Goal: Task Accomplishment & Management: Manage account settings

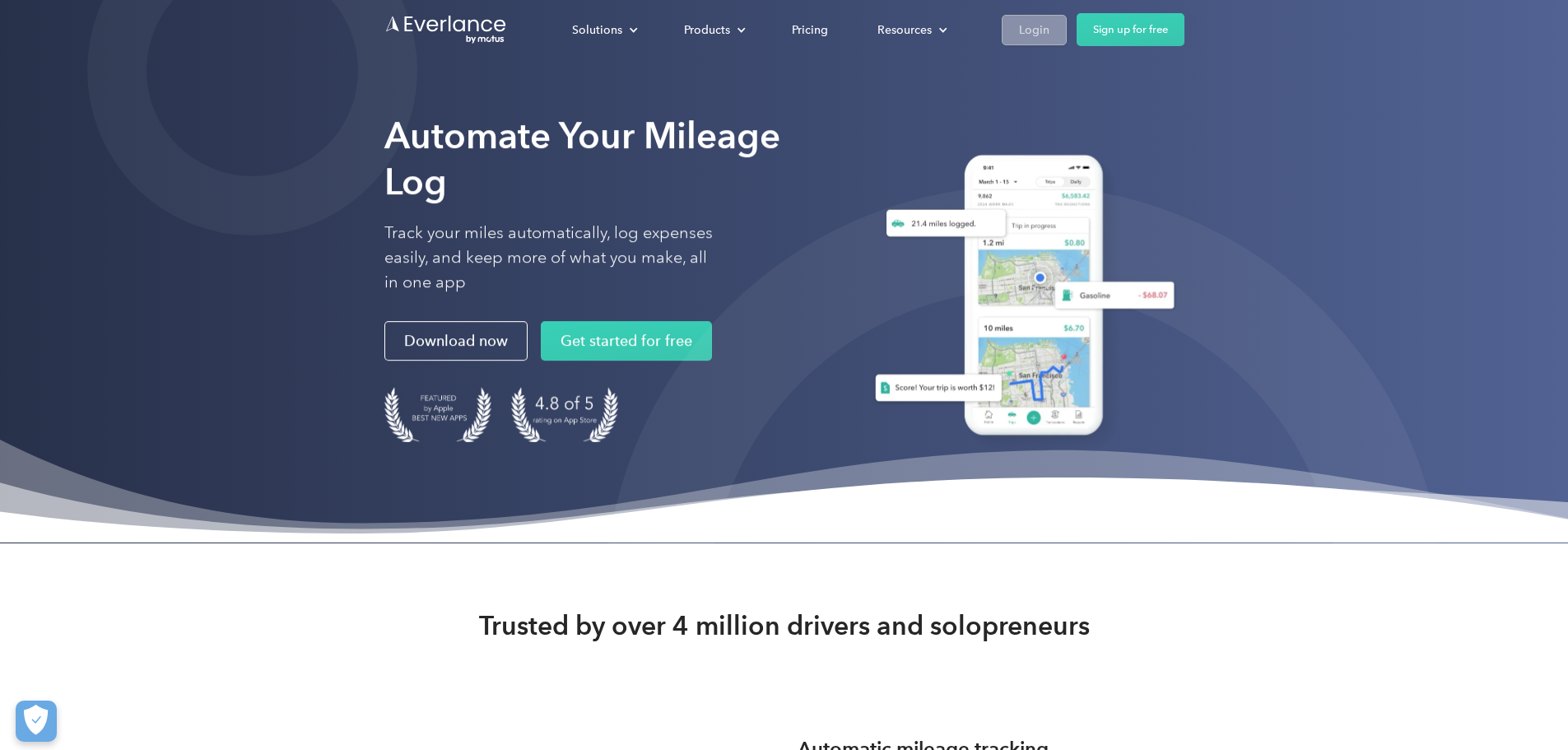
click at [1050, 30] on div "Login" at bounding box center [1034, 29] width 30 height 21
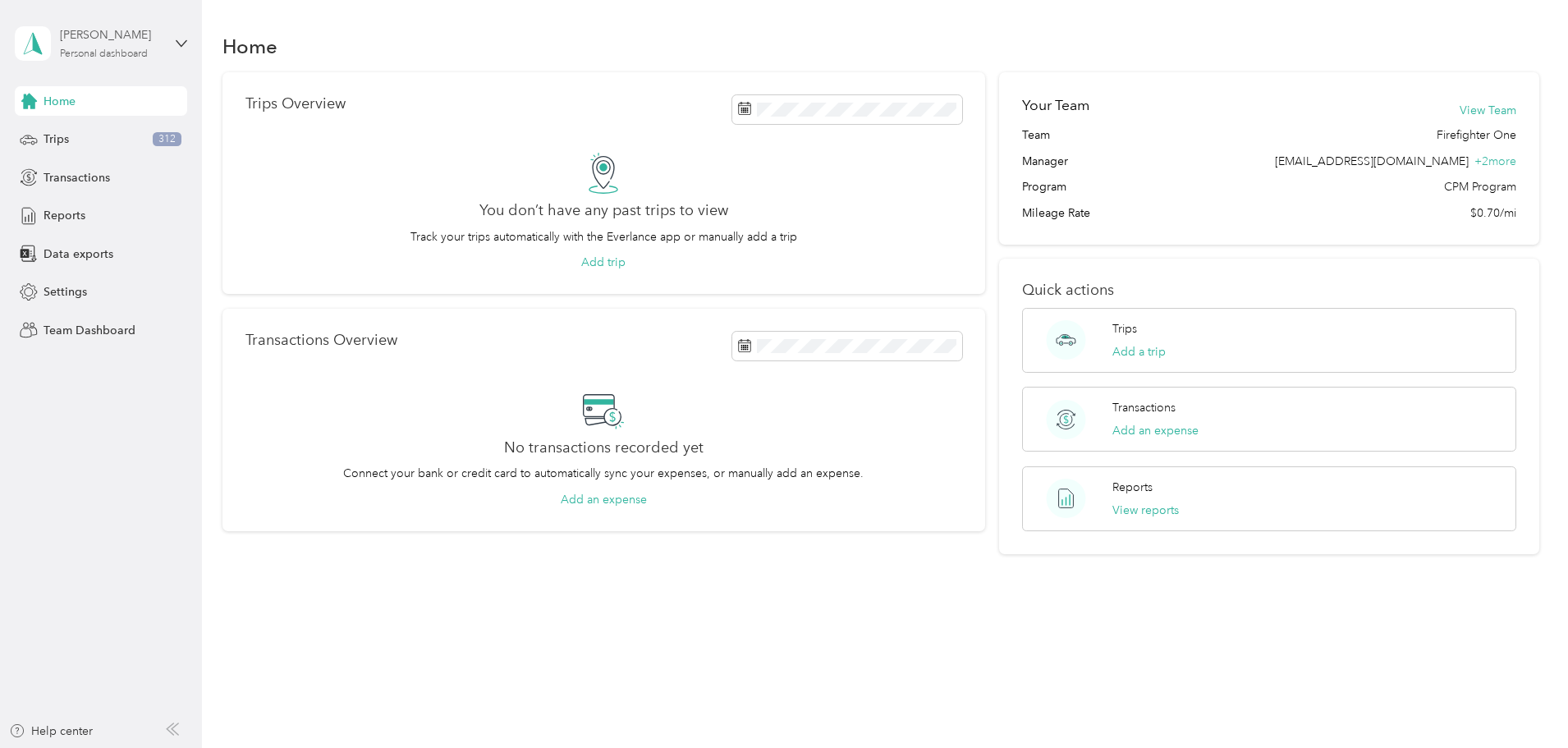
click at [99, 51] on div "Personal dashboard" at bounding box center [104, 55] width 88 height 10
click at [105, 134] on div "Team dashboard" at bounding box center [73, 135] width 88 height 18
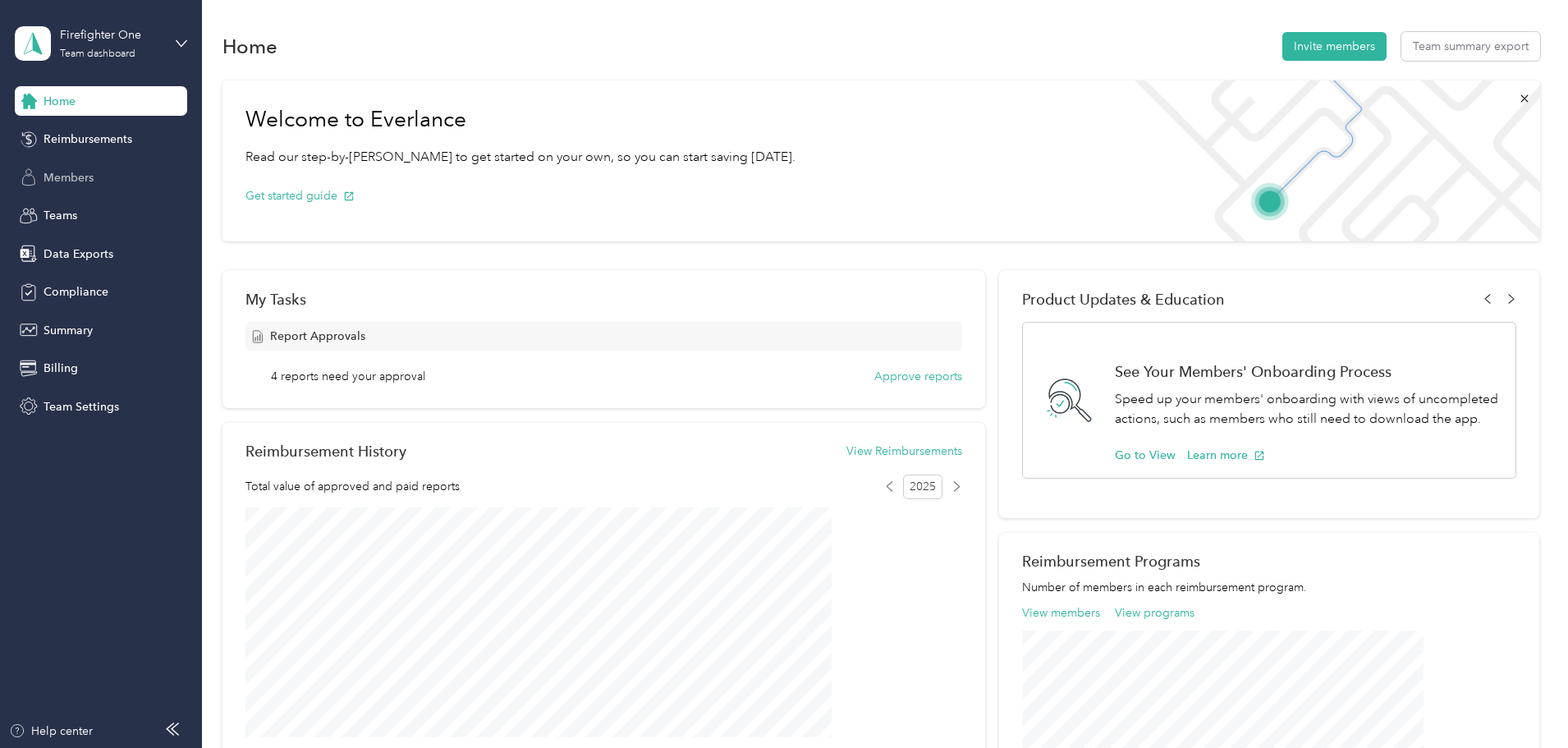
click at [68, 175] on span "Members" at bounding box center [68, 178] width 50 height 18
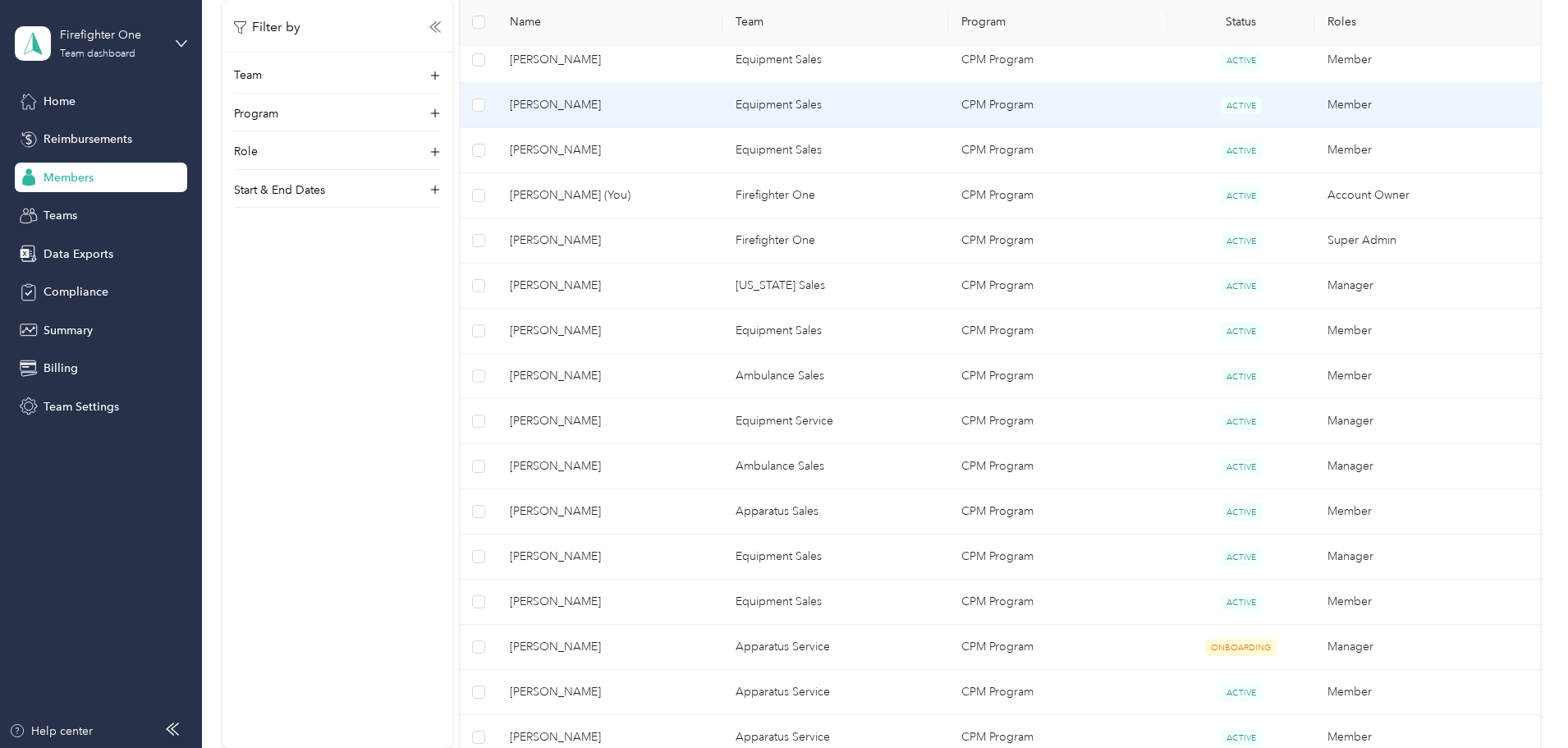
scroll to position [493, 0]
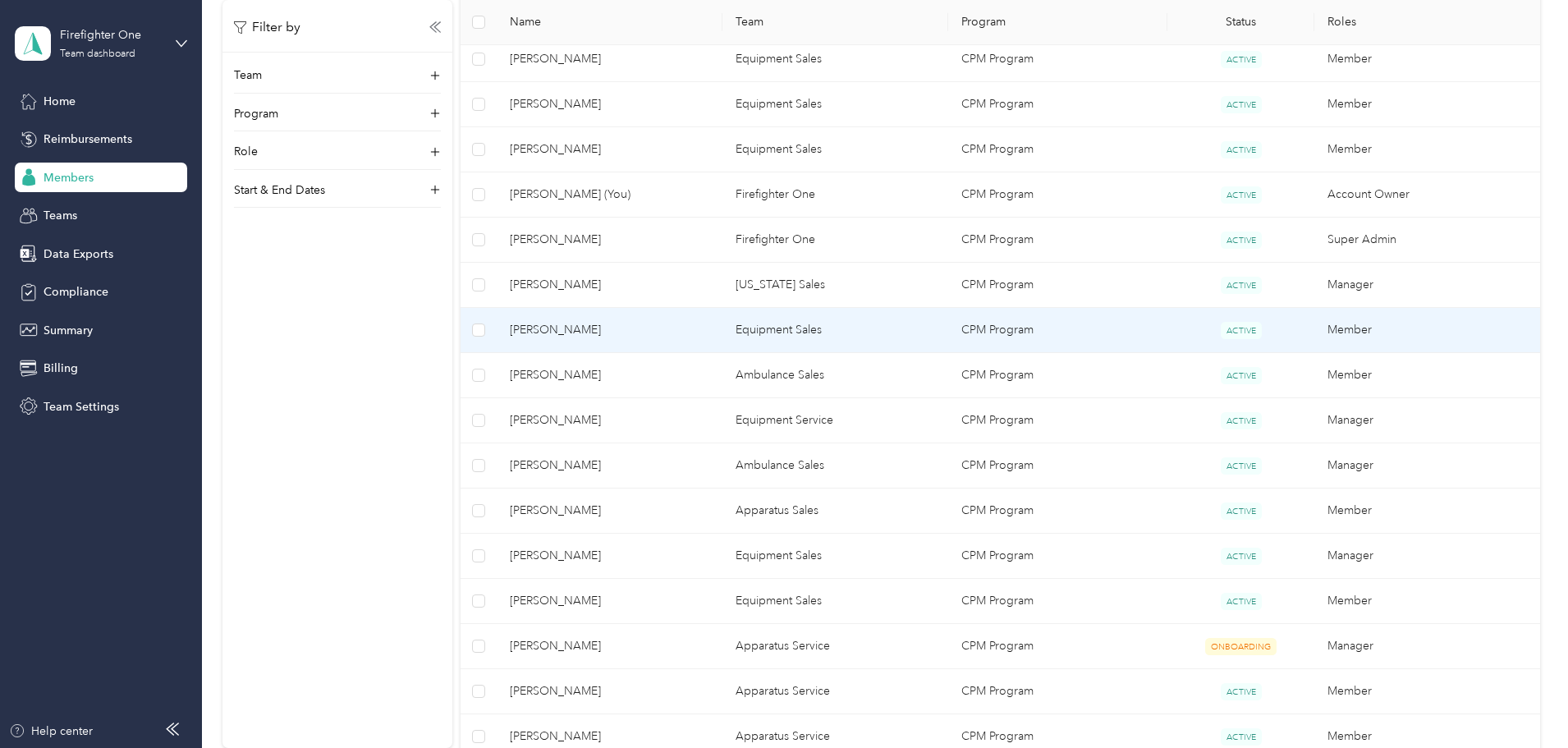
click at [667, 324] on span "[PERSON_NAME]" at bounding box center [610, 330] width 200 height 19
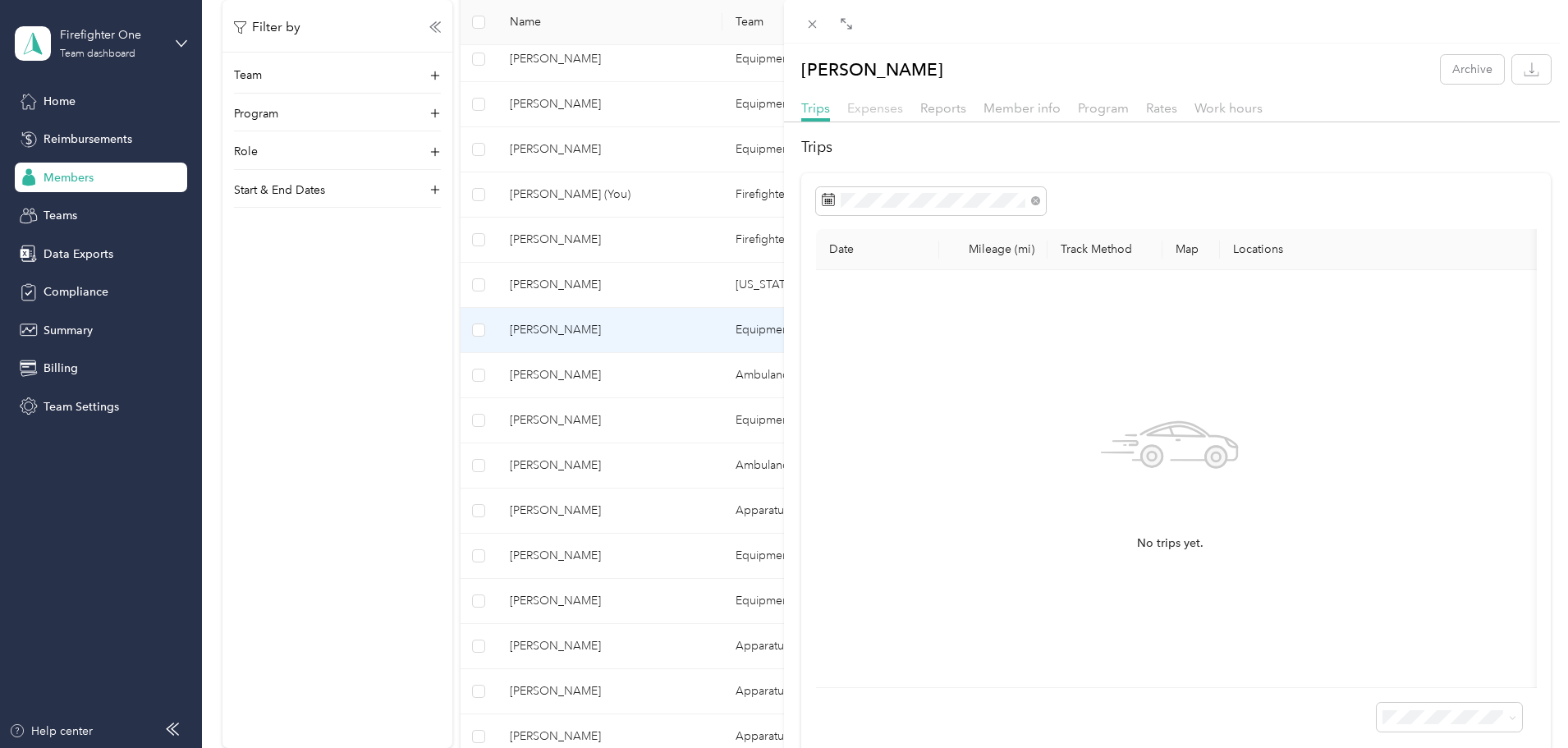
click at [885, 107] on span "Expenses" at bounding box center [875, 108] width 56 height 16
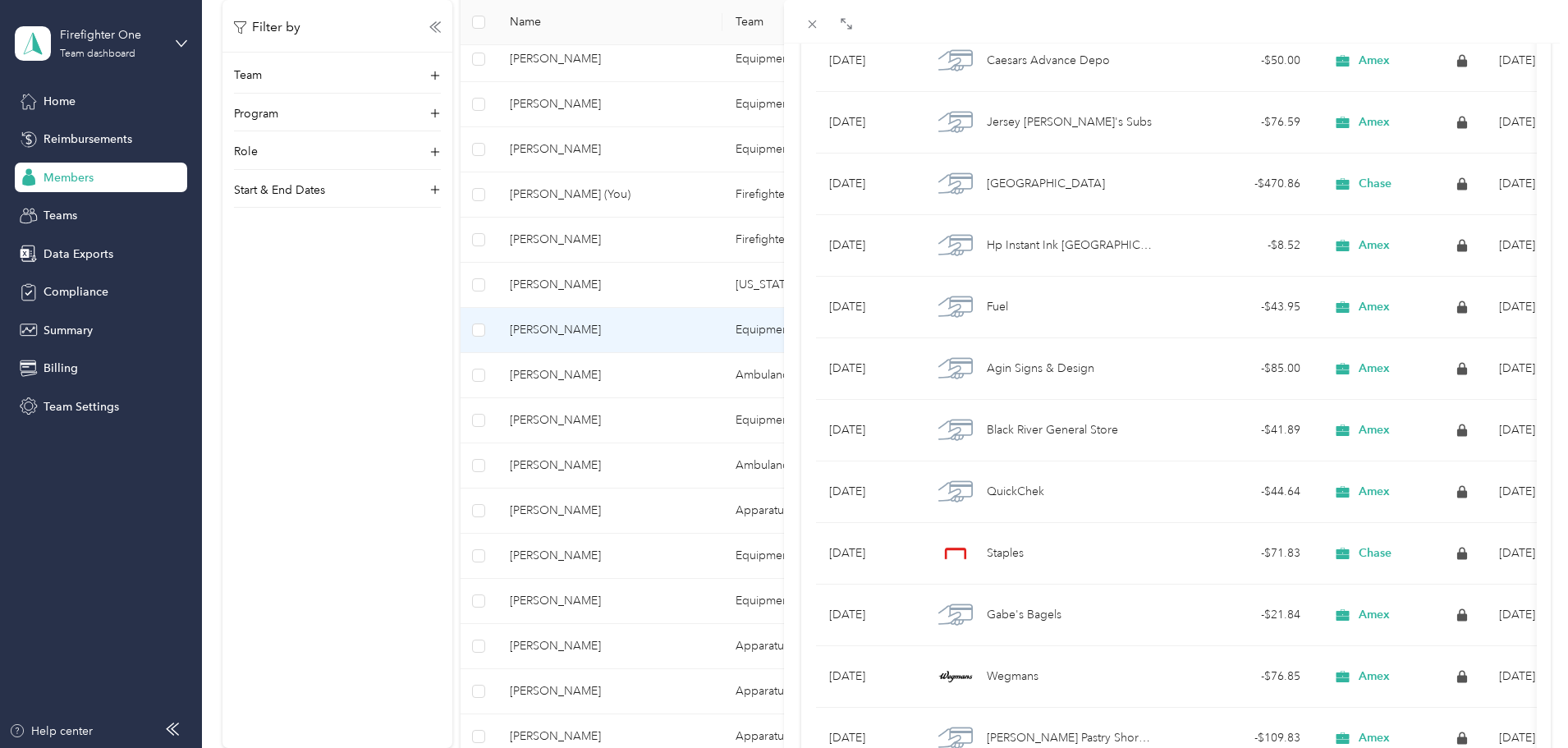
scroll to position [575, 0]
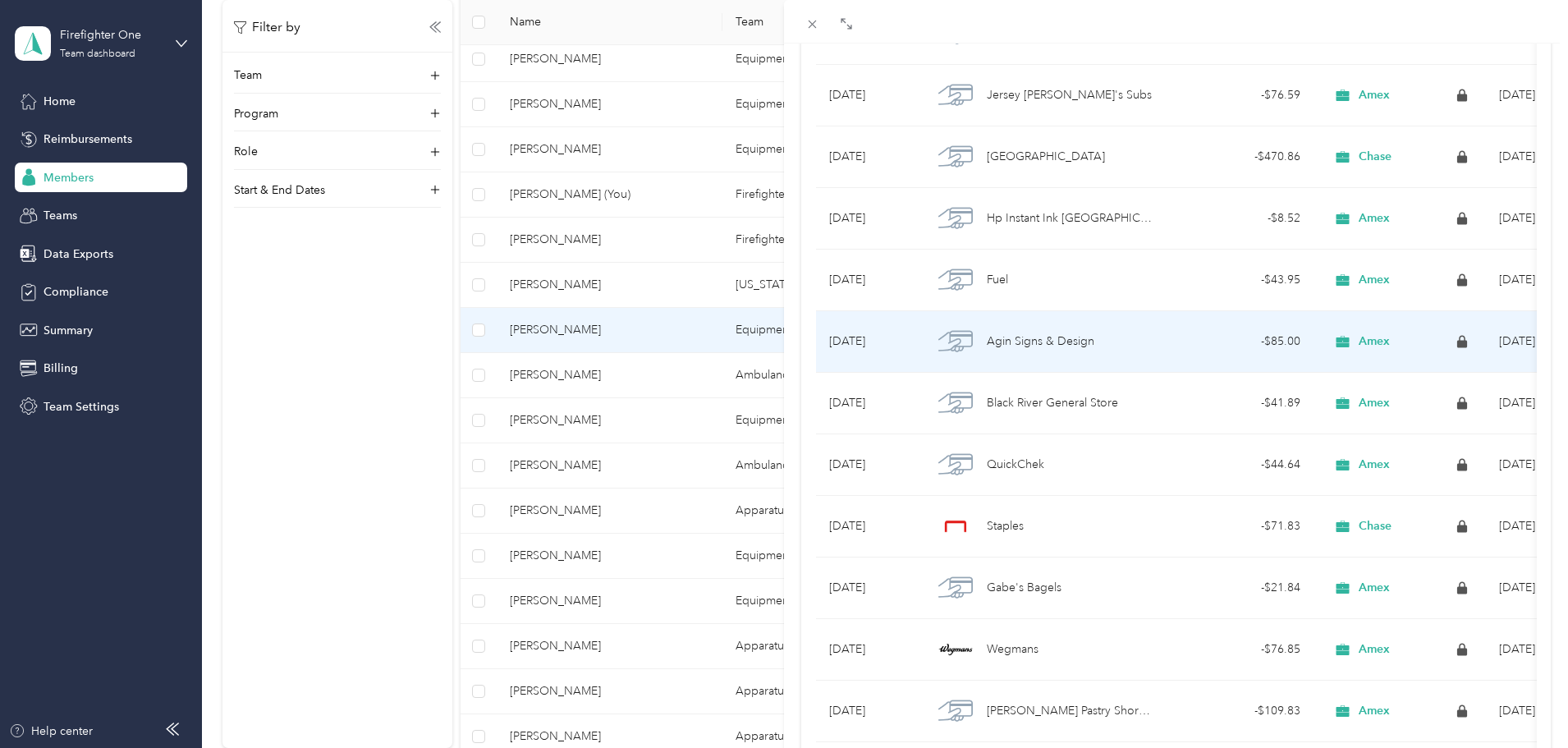
click at [1017, 348] on span "Agin Signs & Design" at bounding box center [1040, 341] width 107 height 19
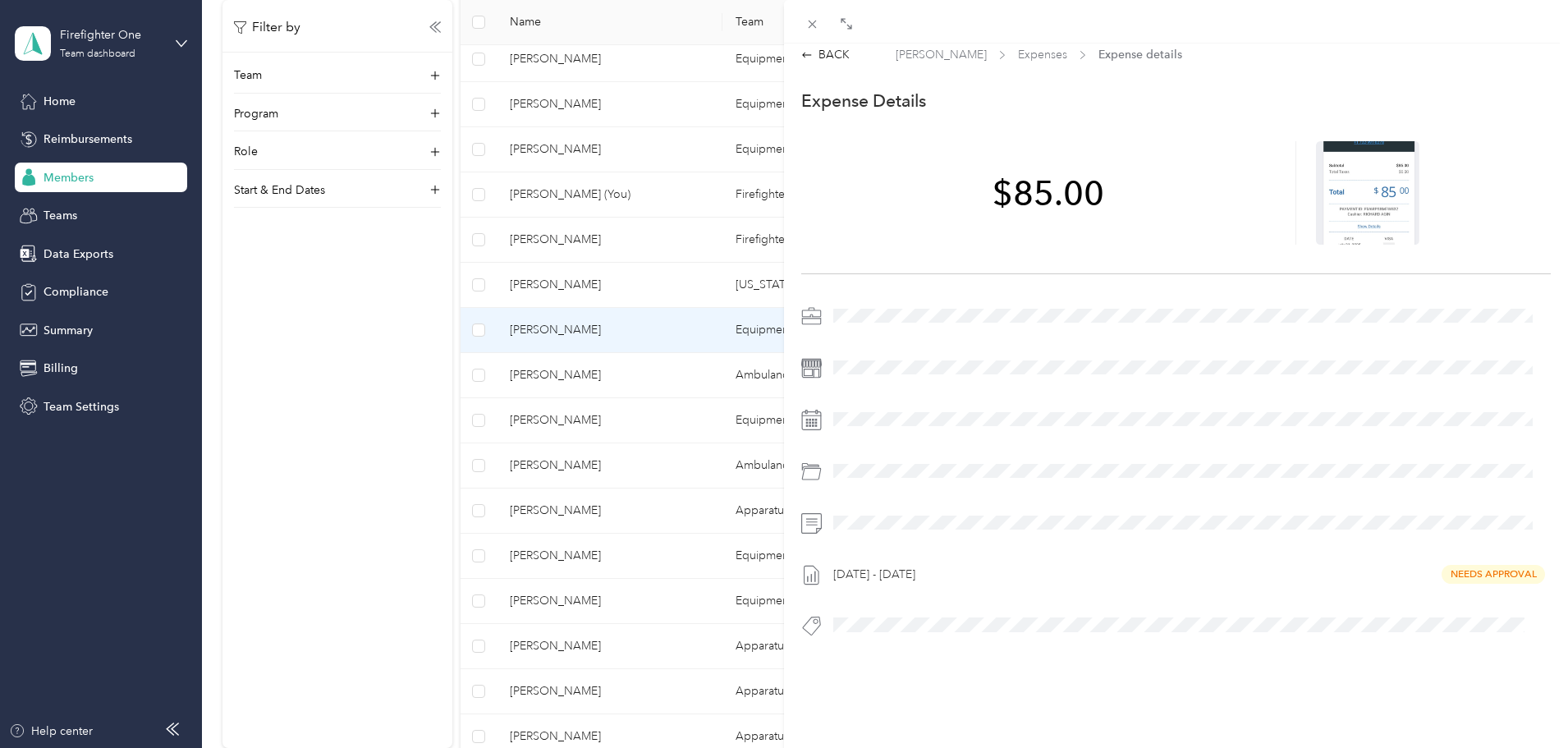
scroll to position [21, 0]
click at [1361, 187] on icon at bounding box center [1367, 192] width 15 height 10
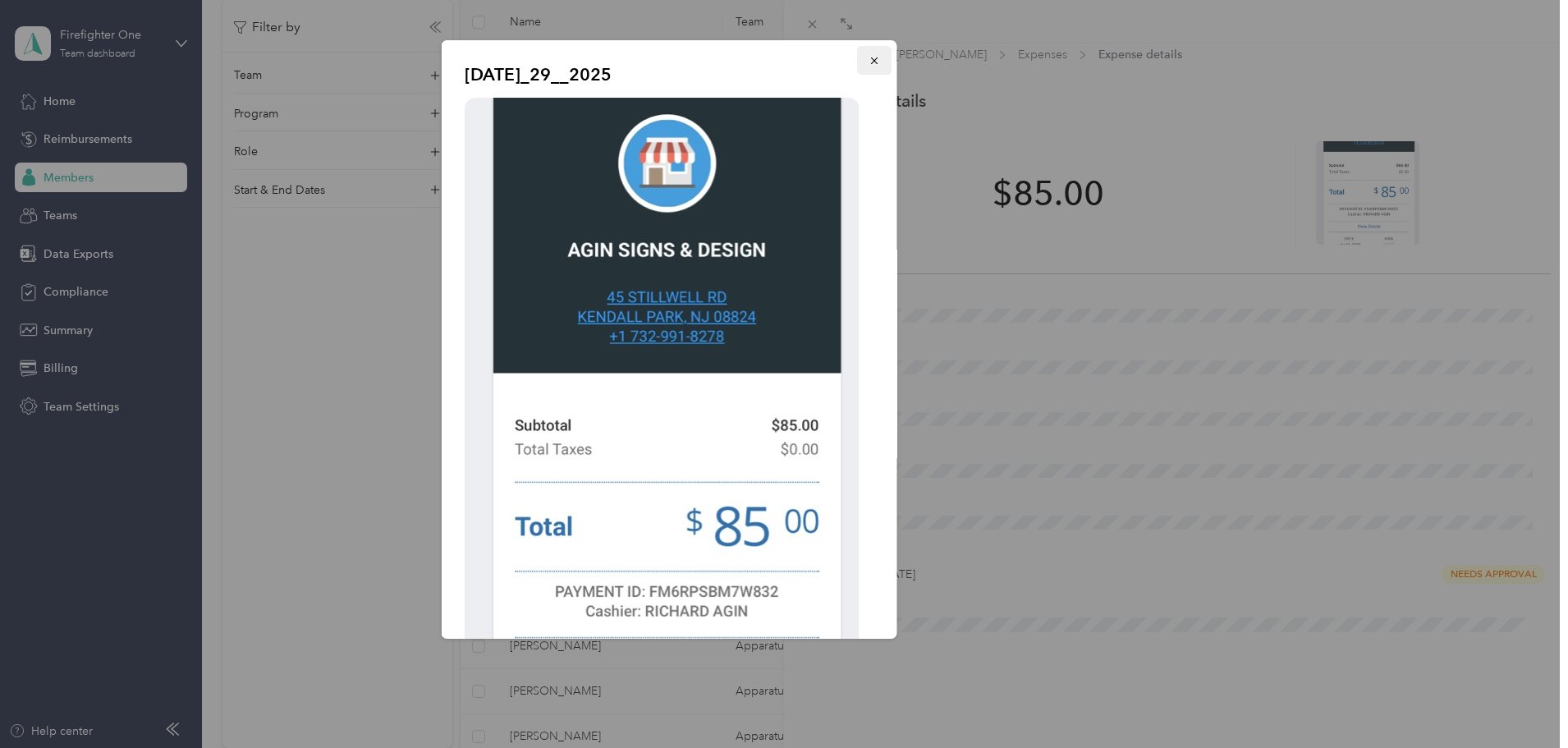
click at [869, 65] on icon "button" at bounding box center [875, 60] width 12 height 12
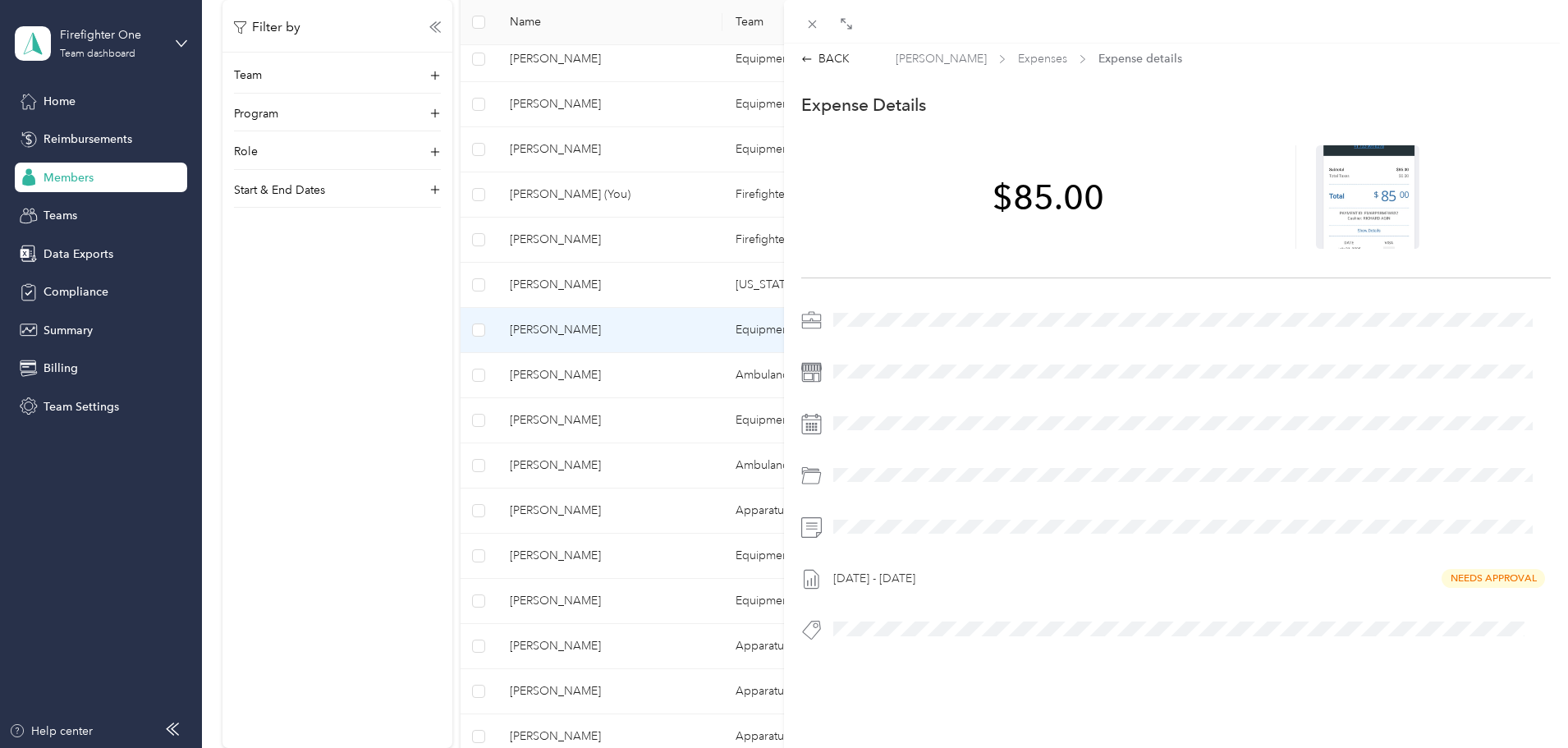
scroll to position [0, 0]
click at [833, 60] on div "BACK" at bounding box center [826, 63] width 49 height 18
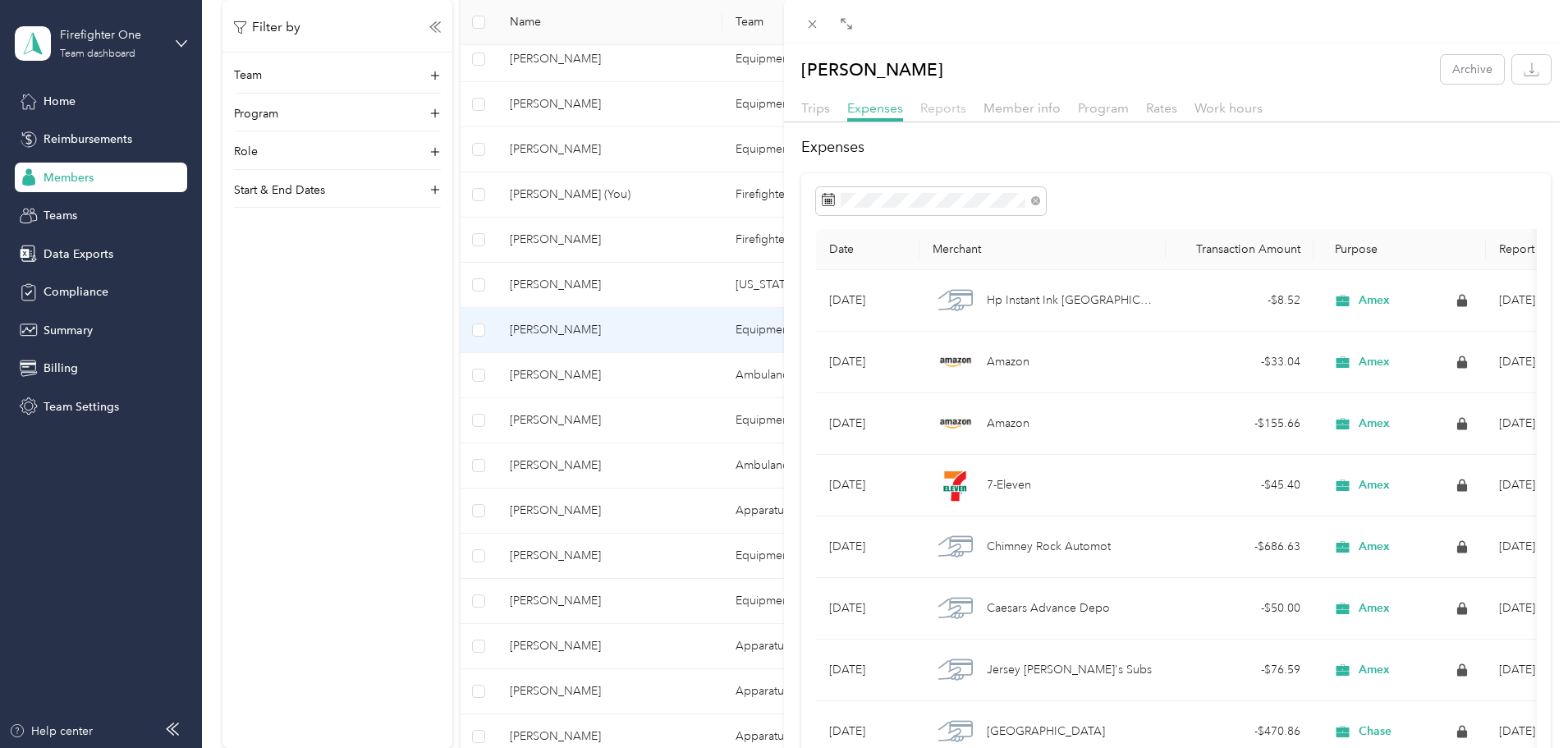
click at [951, 101] on span "Reports" at bounding box center [943, 108] width 46 height 16
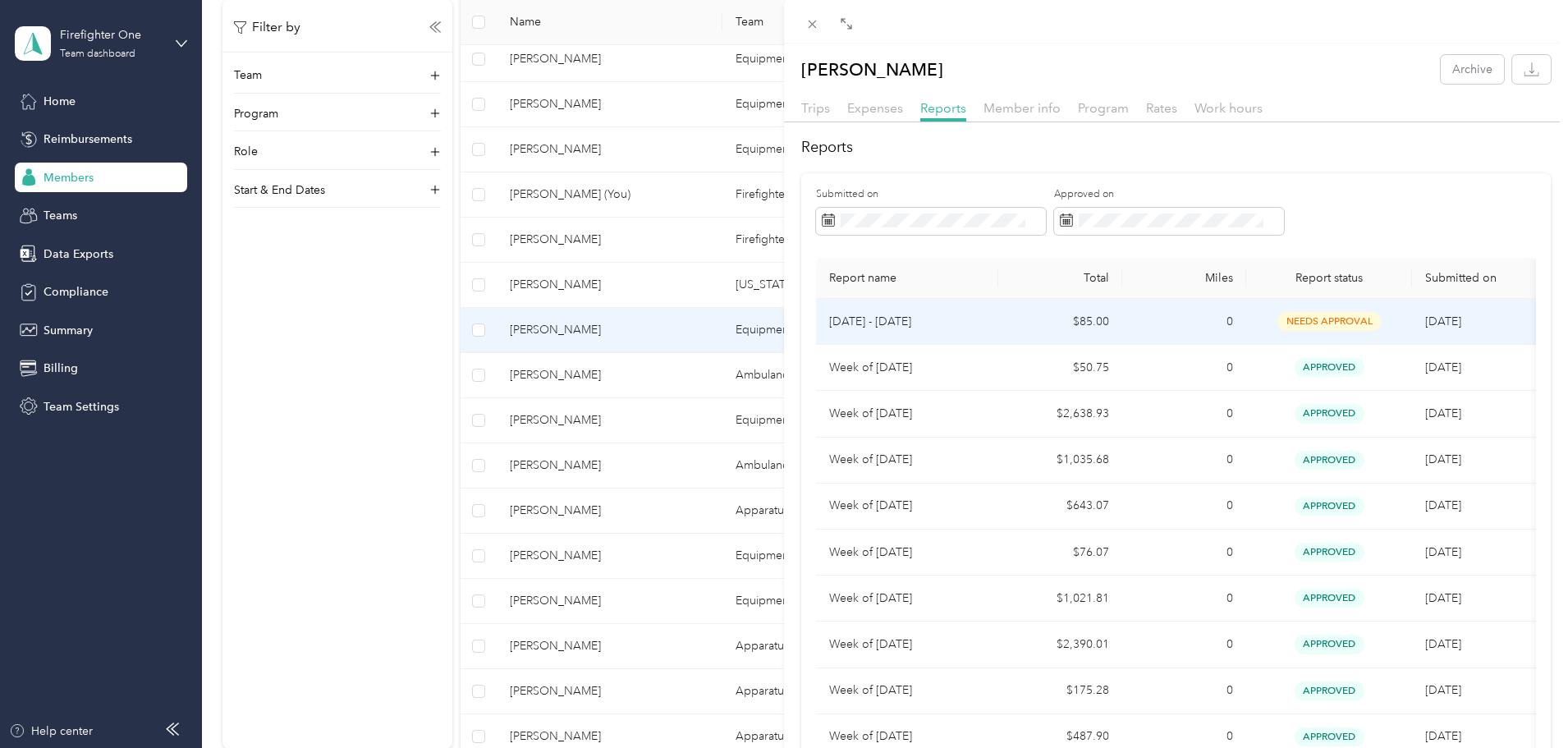
click at [991, 321] on td "[DATE] - [DATE]" at bounding box center [907, 321] width 182 height 46
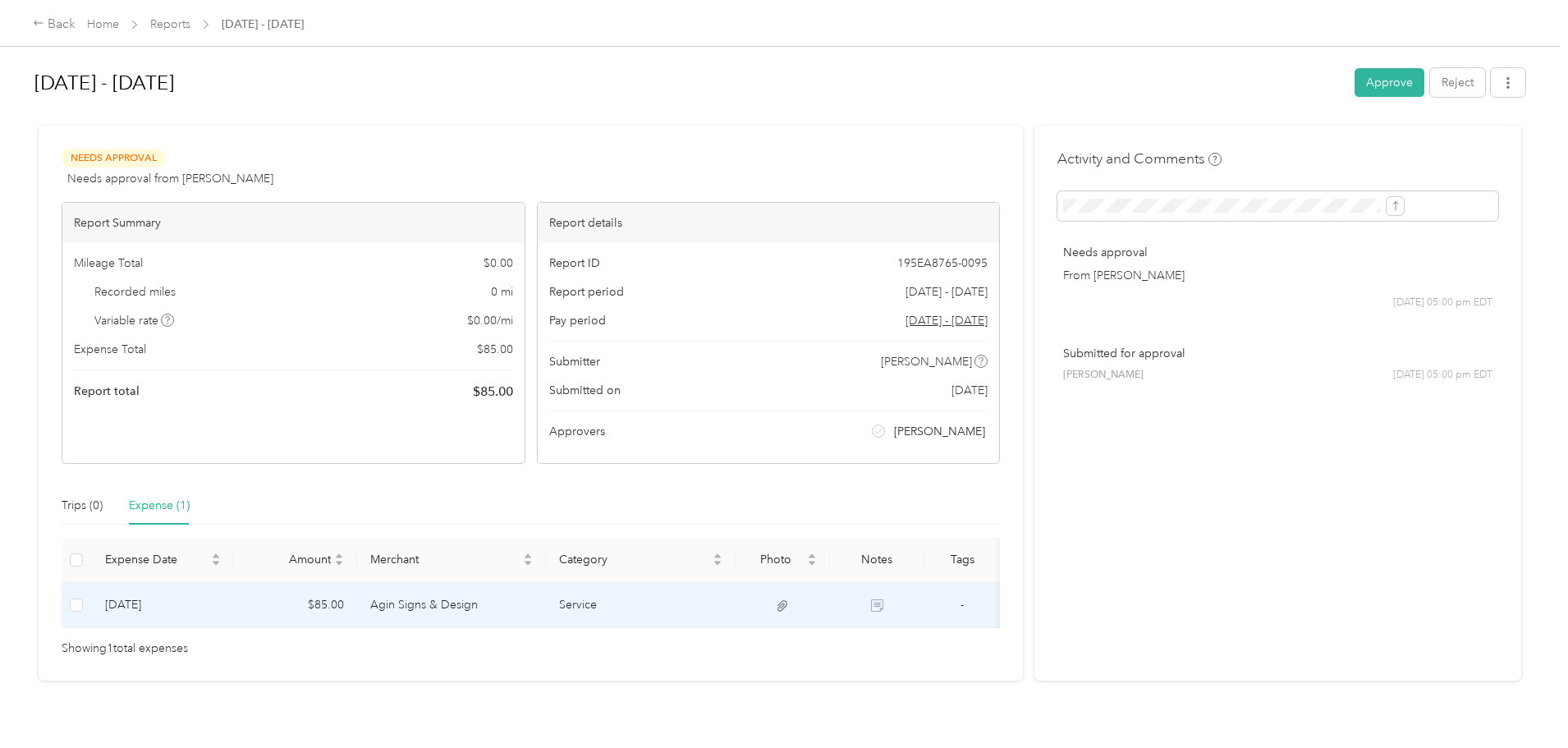
click at [547, 609] on td "Agin Signs & Design" at bounding box center [452, 606] width 190 height 45
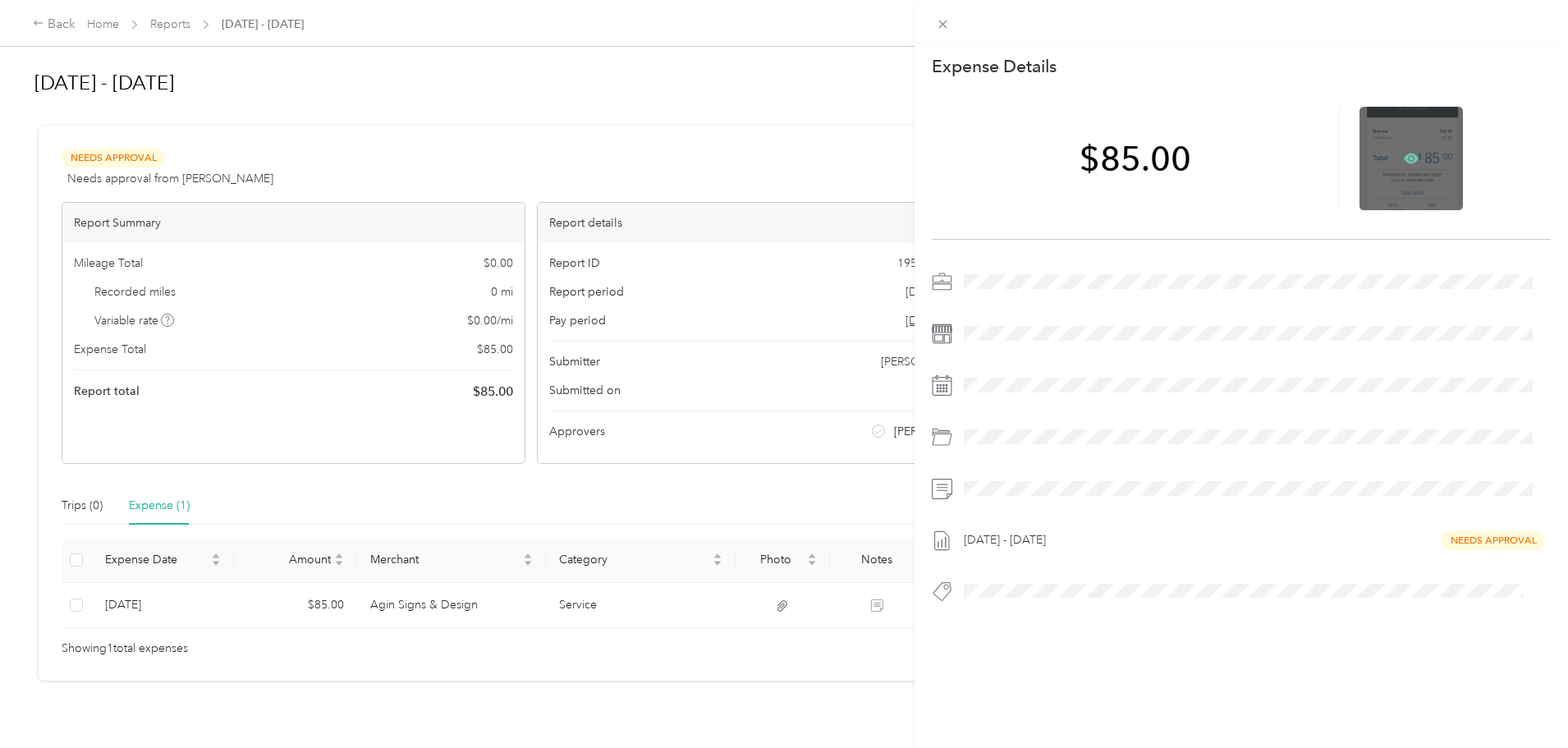
click at [1406, 162] on icon at bounding box center [1411, 159] width 15 height 10
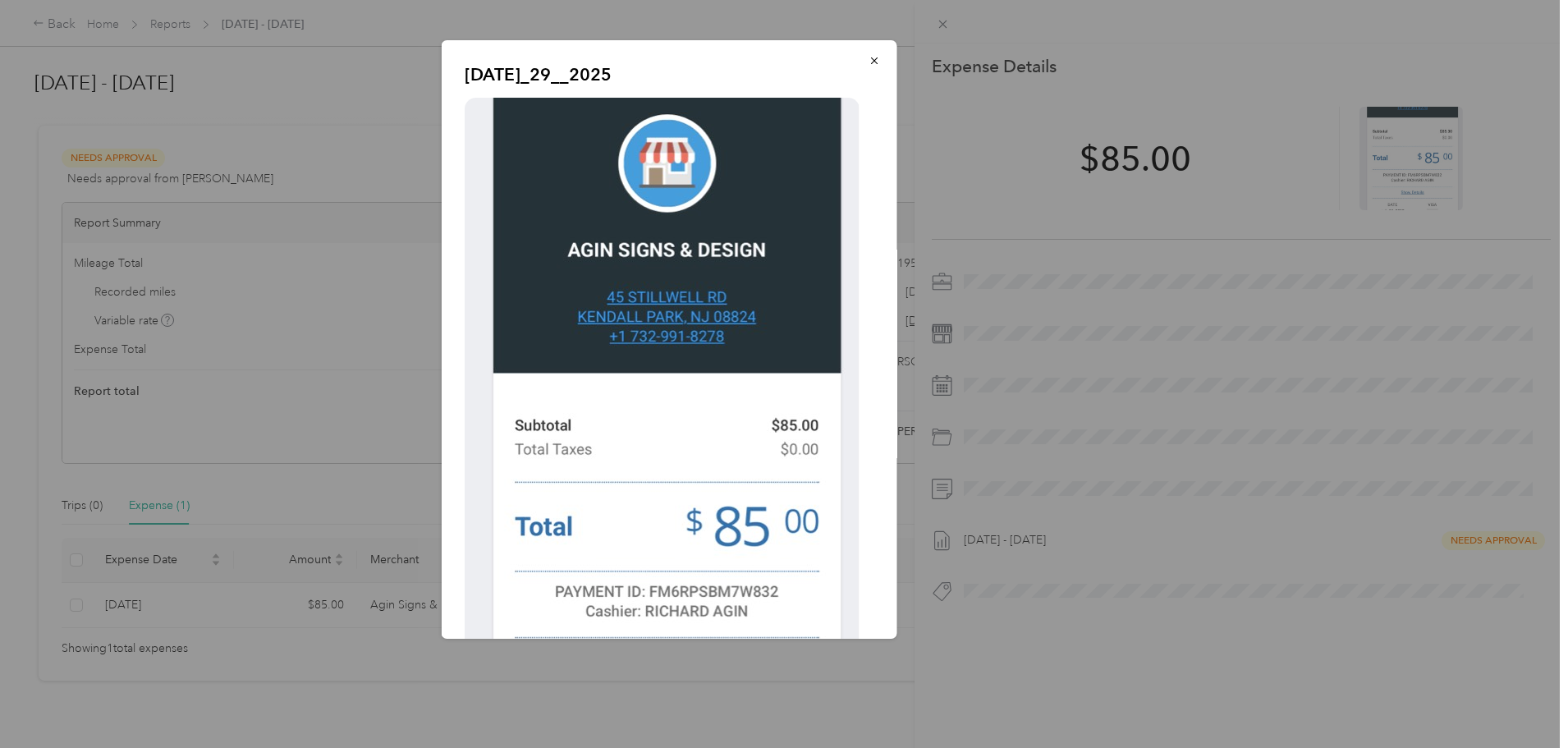
drag, startPoint x: 862, startPoint y: 60, endPoint x: 890, endPoint y: 45, distance: 31.8
click at [871, 60] on icon "button" at bounding box center [874, 60] width 7 height 7
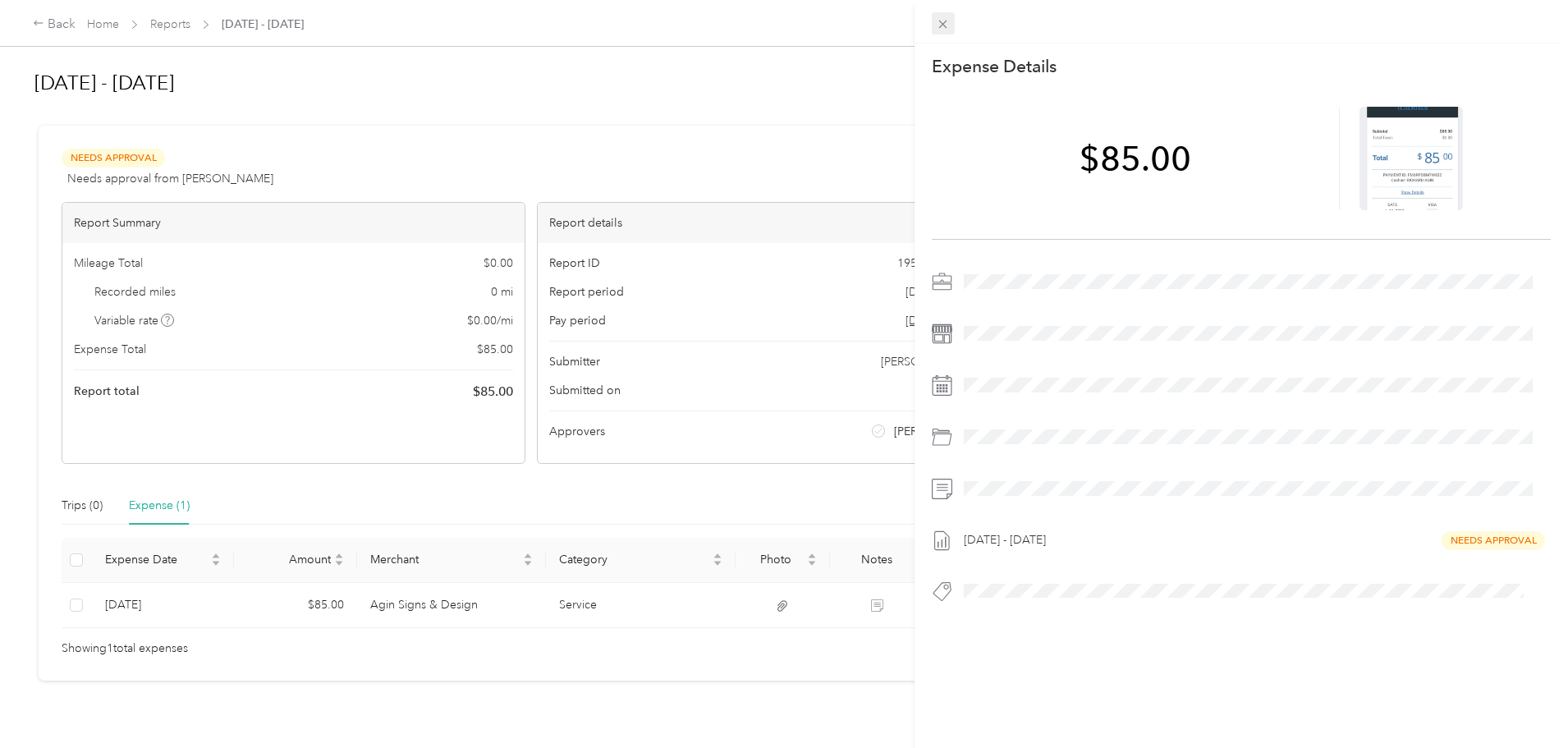
click at [946, 19] on icon at bounding box center [943, 24] width 14 height 14
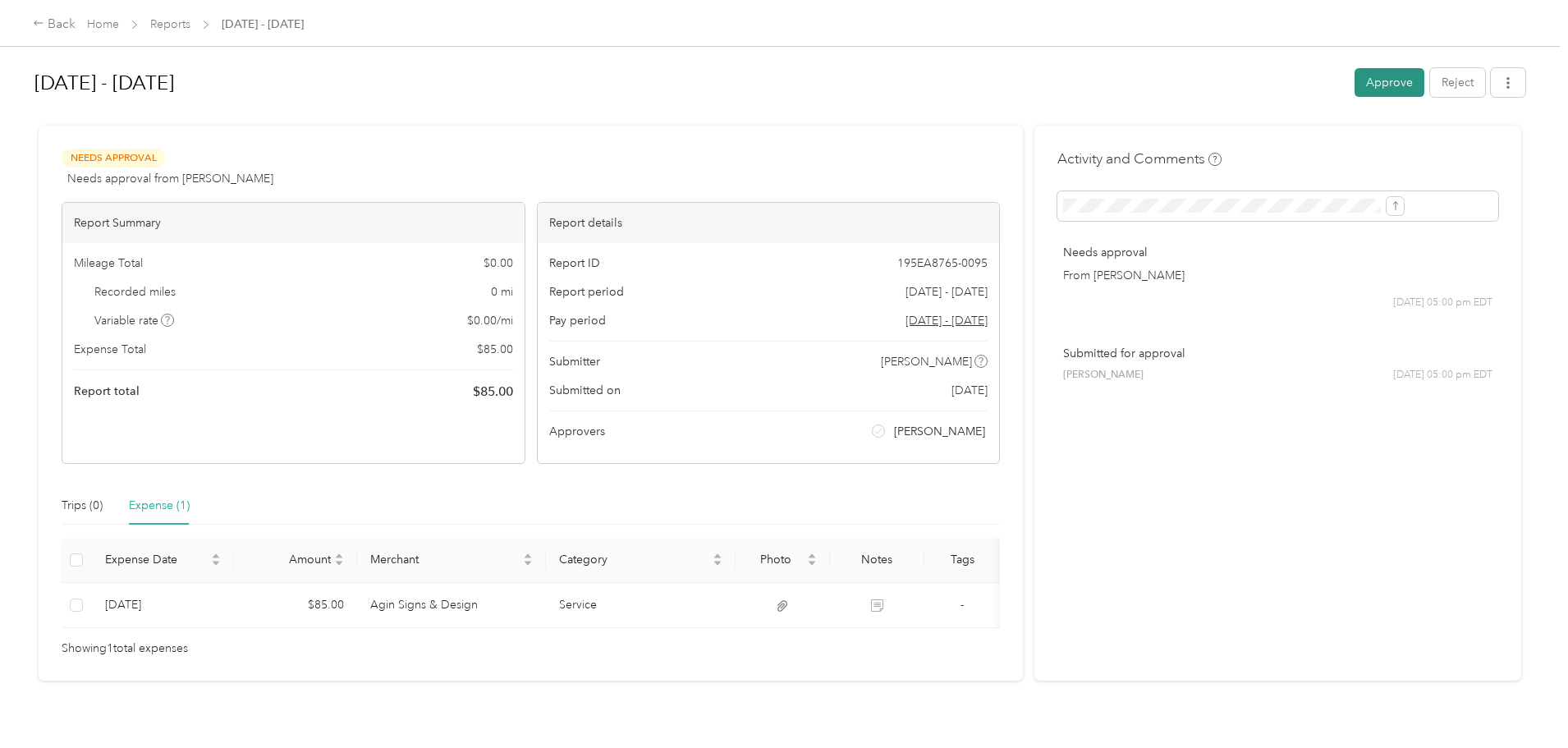
click at [1355, 85] on button "Approve" at bounding box center [1390, 83] width 70 height 29
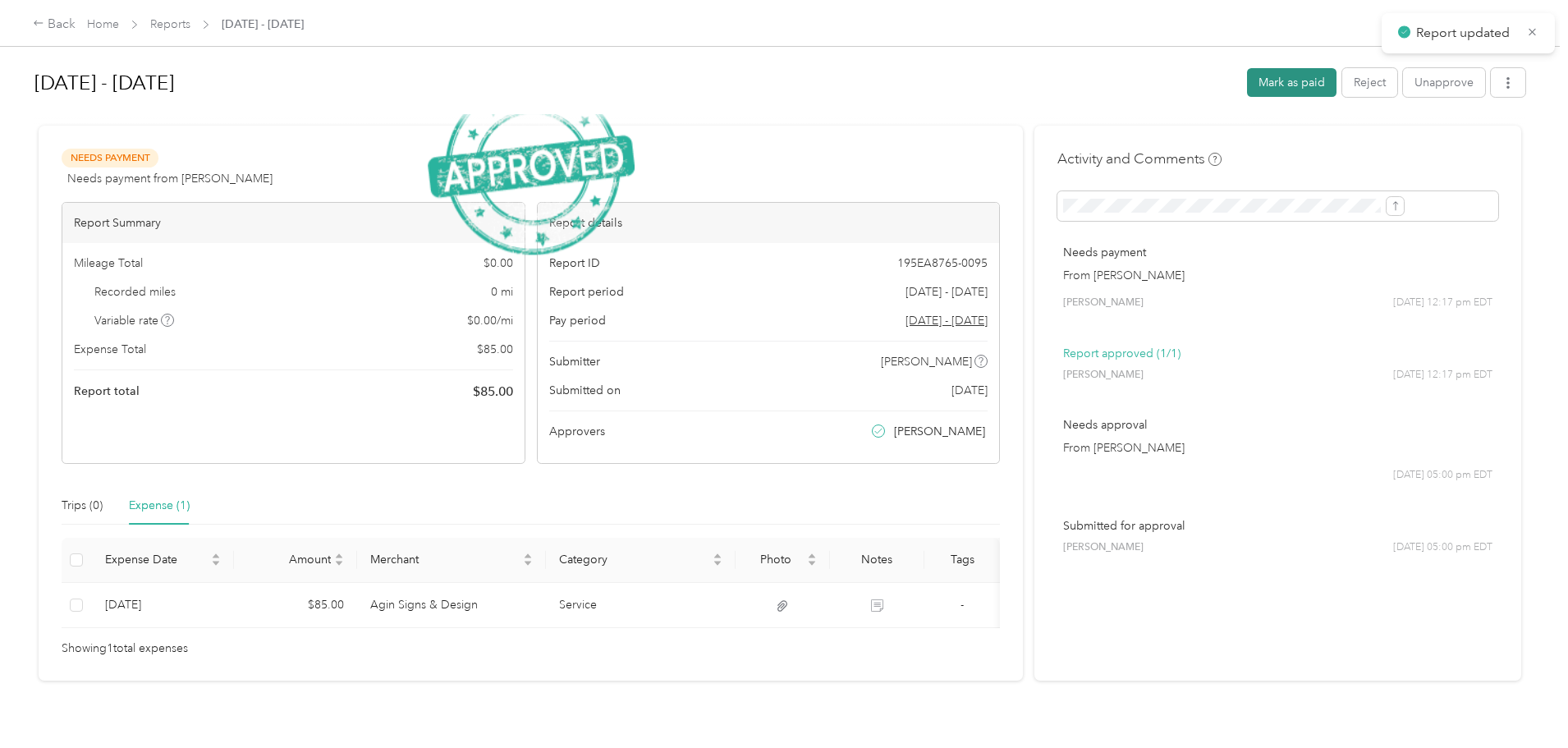
click at [1248, 76] on button "Mark as paid" at bounding box center [1292, 83] width 90 height 29
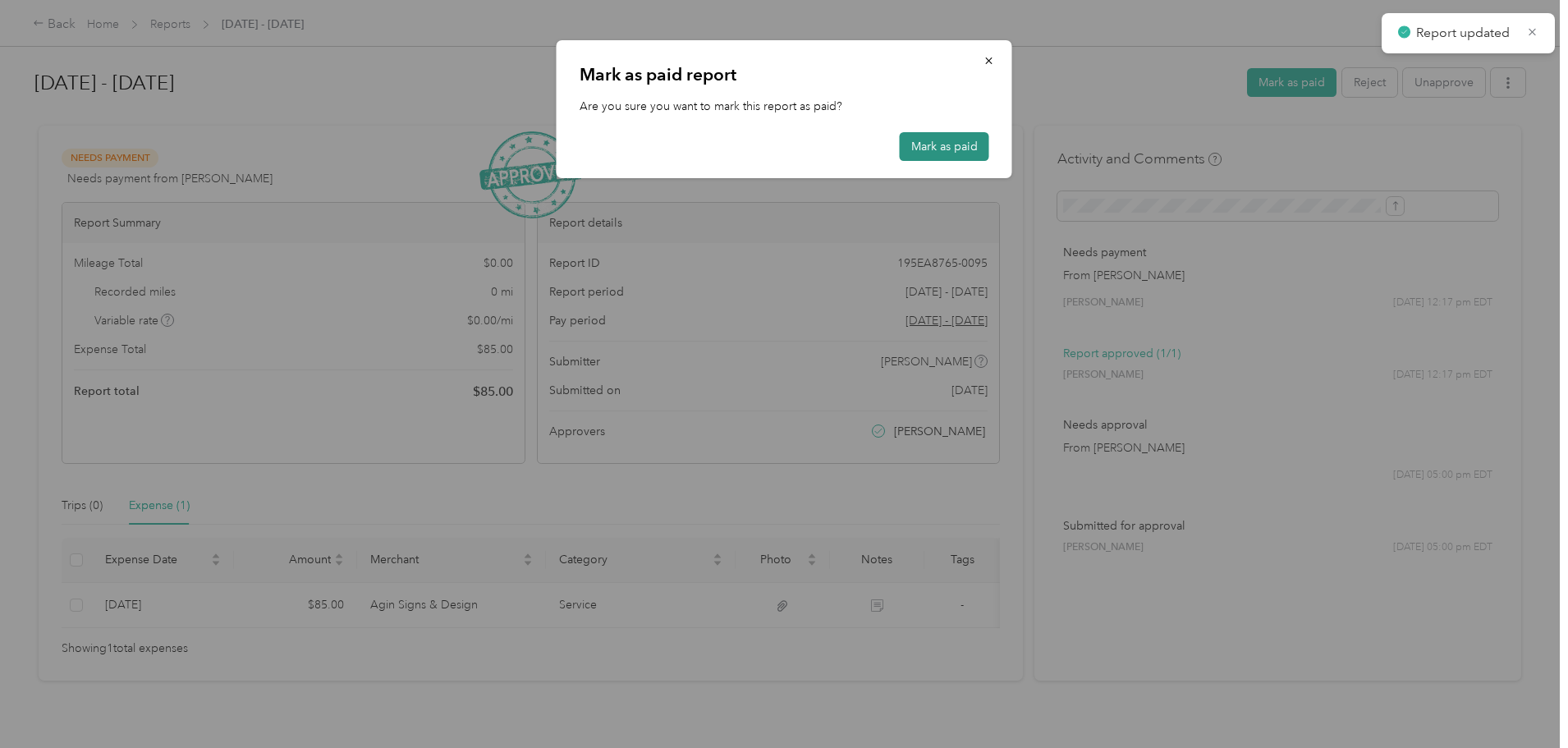
click at [965, 138] on button "Mark as paid" at bounding box center [945, 147] width 90 height 29
